Goal: Task Accomplishment & Management: Use online tool/utility

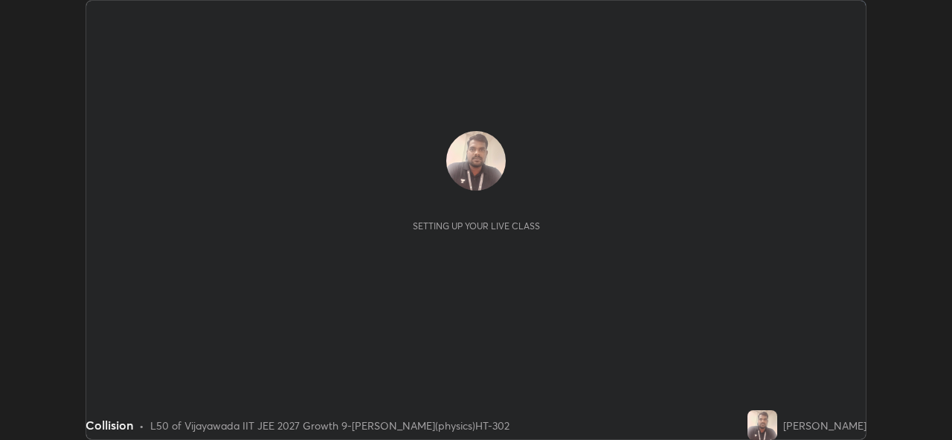
scroll to position [440, 952]
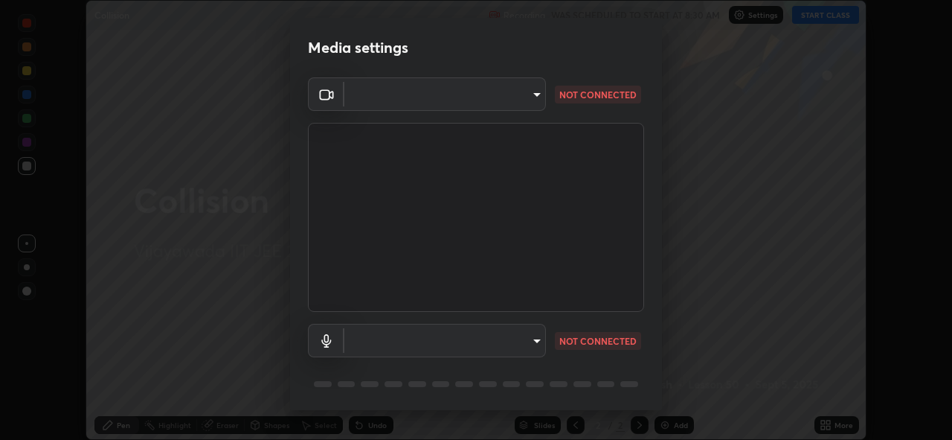
type input "6abeaecdeb226f2625be572e5a91b17e3a43c10ff086736bc350871787b847bf"
type input "default"
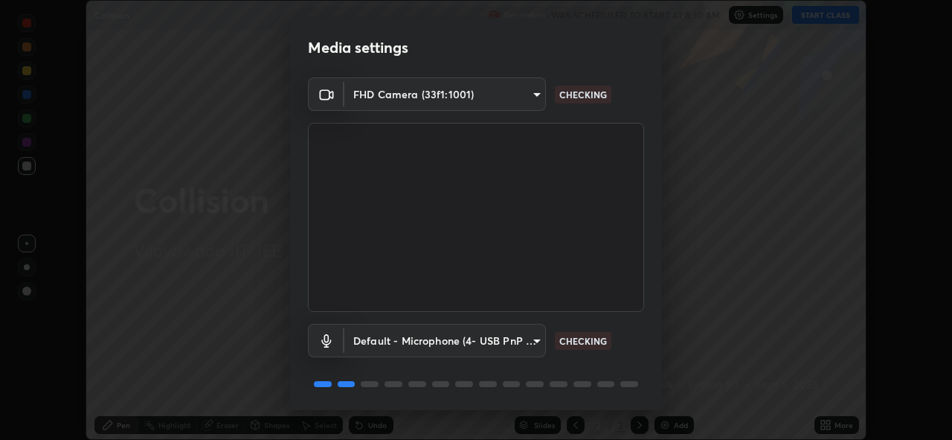
scroll to position [48, 0]
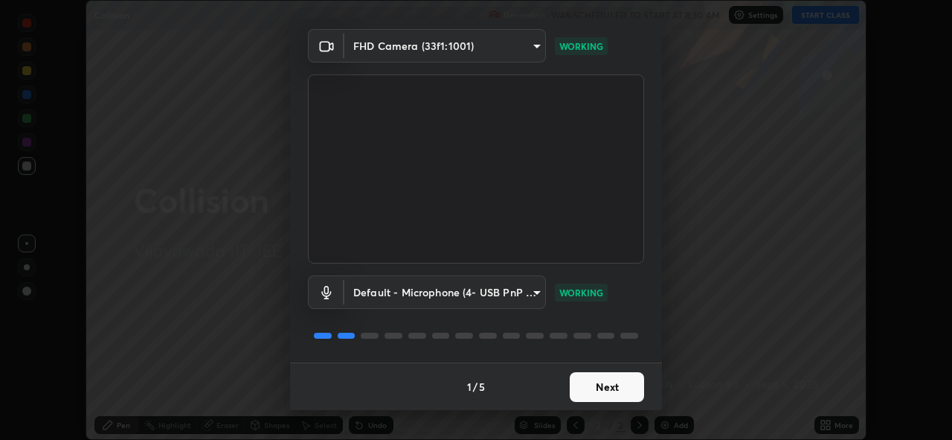
click at [610, 382] on button "Next" at bounding box center [607, 387] width 74 height 30
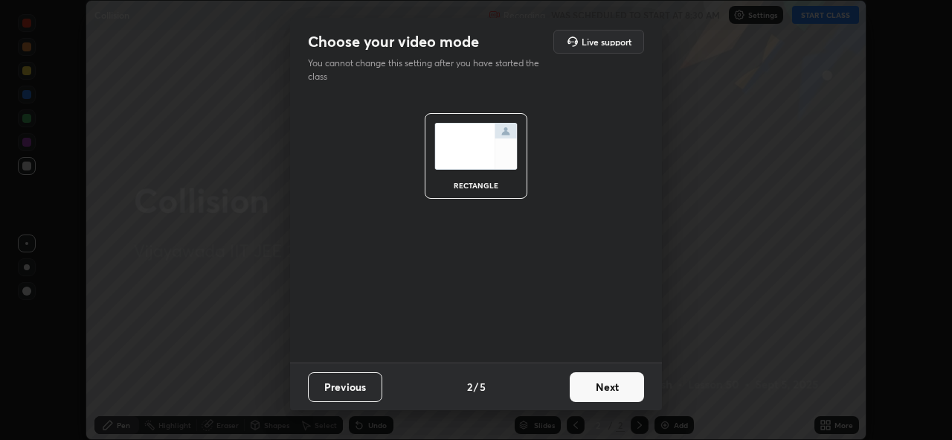
click at [614, 380] on button "Next" at bounding box center [607, 387] width 74 height 30
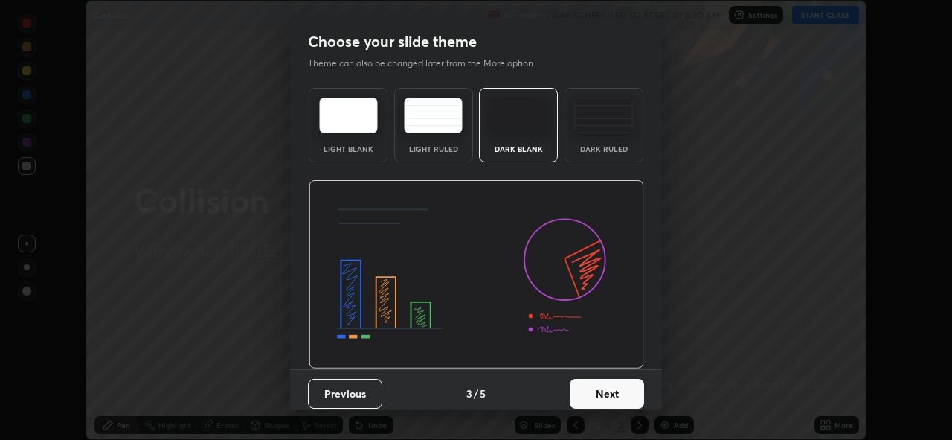
click at [617, 384] on button "Next" at bounding box center [607, 394] width 74 height 30
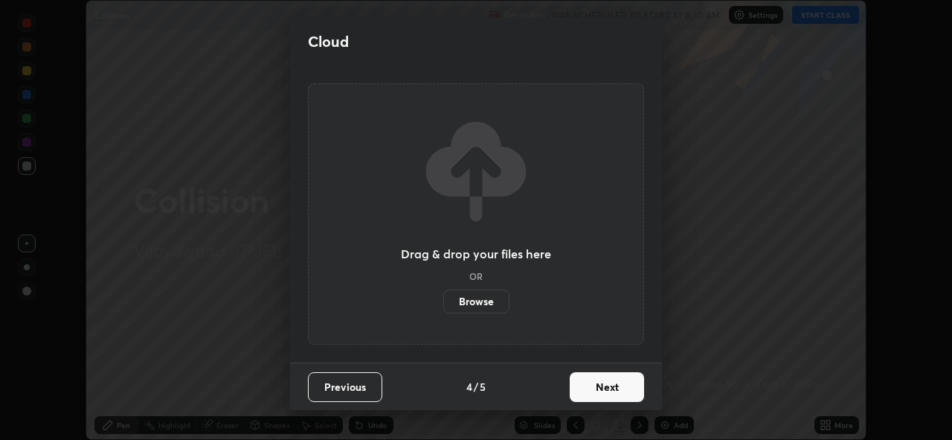
click at [616, 383] on button "Next" at bounding box center [607, 387] width 74 height 30
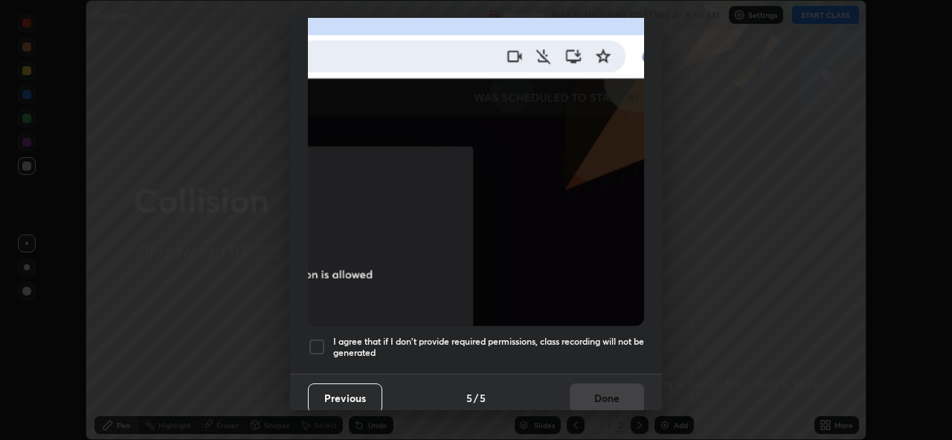
scroll to position [352, 0]
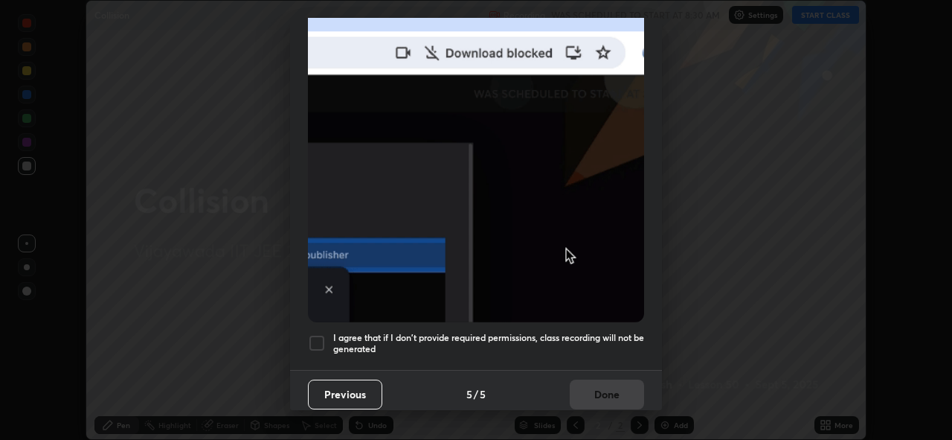
click at [318, 334] on div at bounding box center [317, 343] width 18 height 18
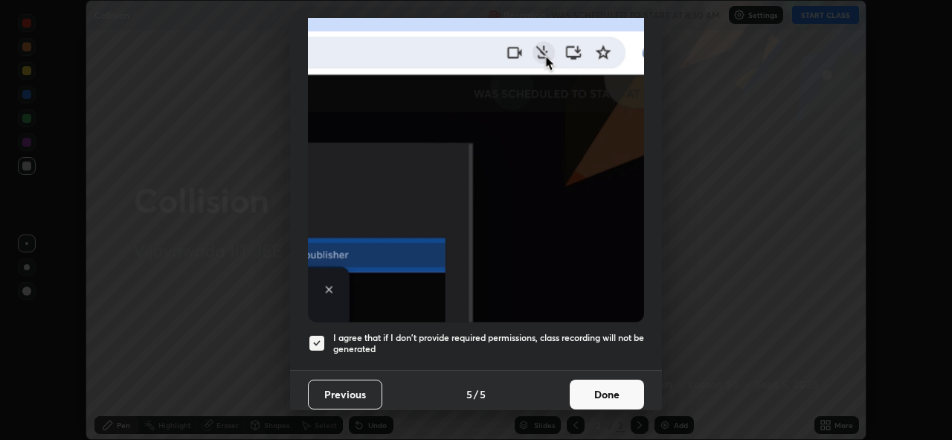
click at [613, 388] on button "Done" at bounding box center [607, 394] width 74 height 30
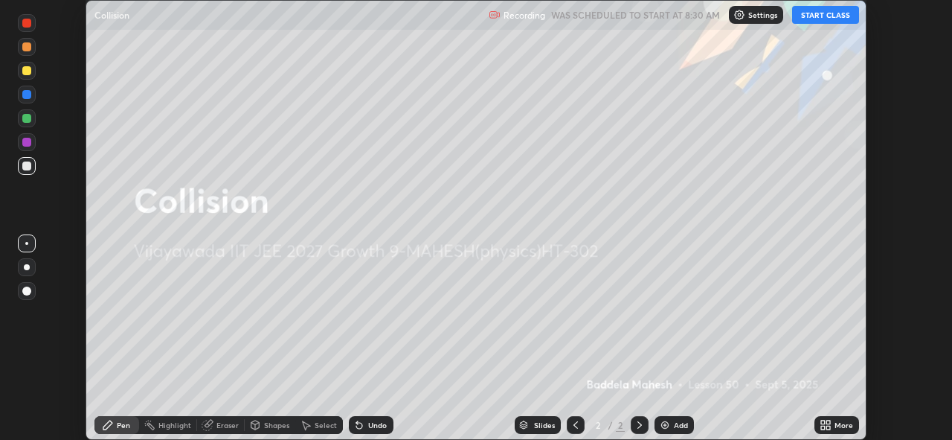
click at [815, 16] on button "START CLASS" at bounding box center [825, 15] width 67 height 18
